Goal: Task Accomplishment & Management: Use online tool/utility

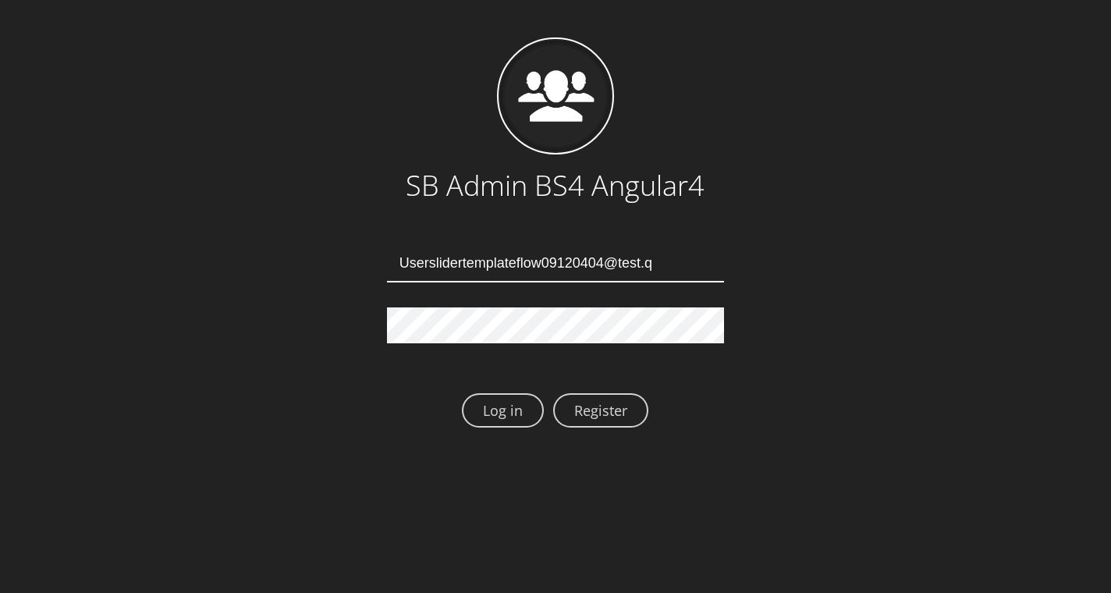
type input "Userslidertemplateflow09120404@test.qa"
type input "[EMAIL_ADDRESS][DOMAIN_NAME]"
